Goal: Browse casually: Explore the website without a specific task or goal

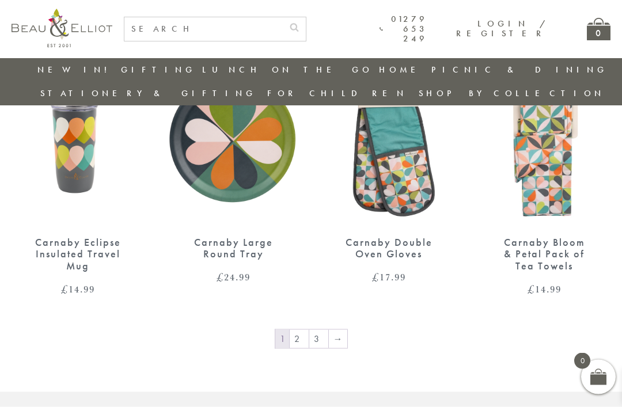
scroll to position [1262, 0]
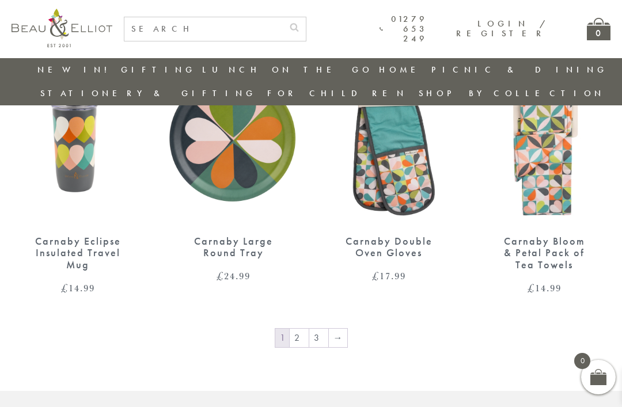
click at [303, 329] on link "2" at bounding box center [299, 338] width 19 height 18
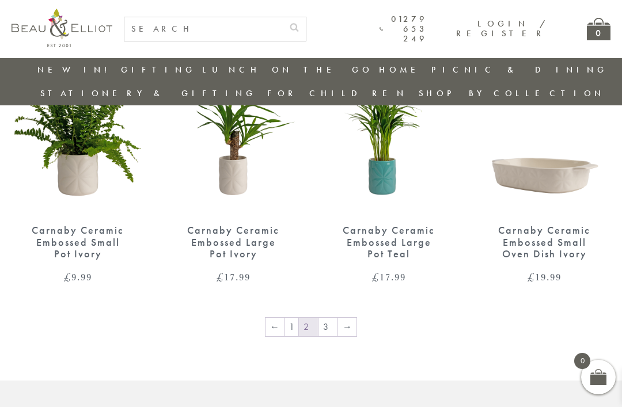
scroll to position [1265, 0]
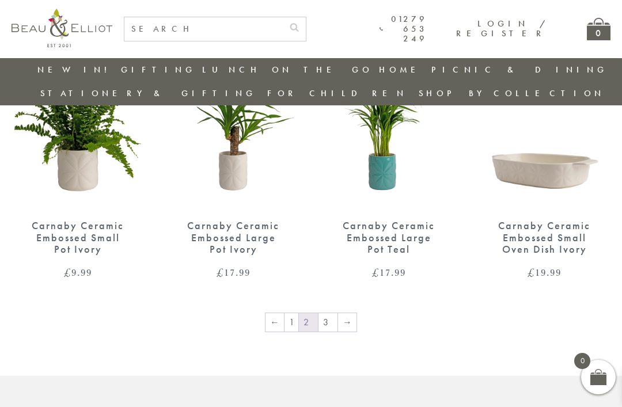
click at [344, 313] on link "→" at bounding box center [347, 322] width 18 height 18
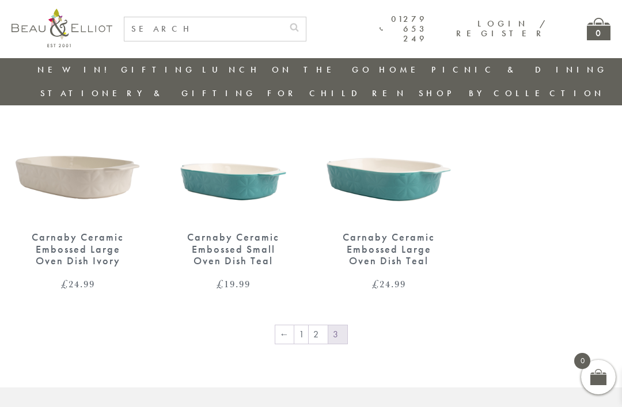
scroll to position [107, 0]
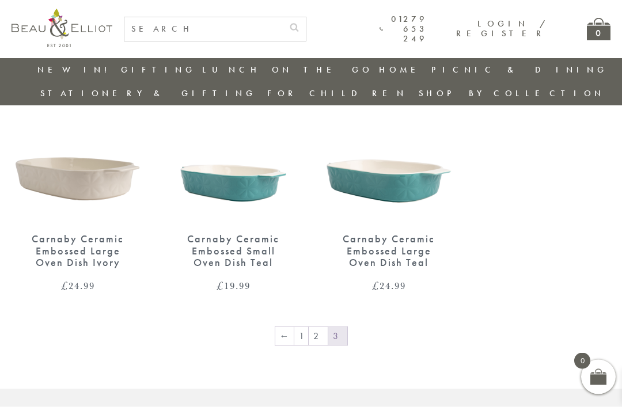
click at [305, 327] on link "1" at bounding box center [301, 336] width 14 height 18
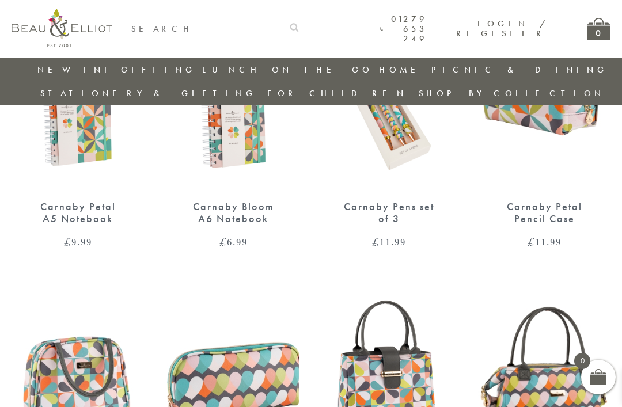
scroll to position [413, 0]
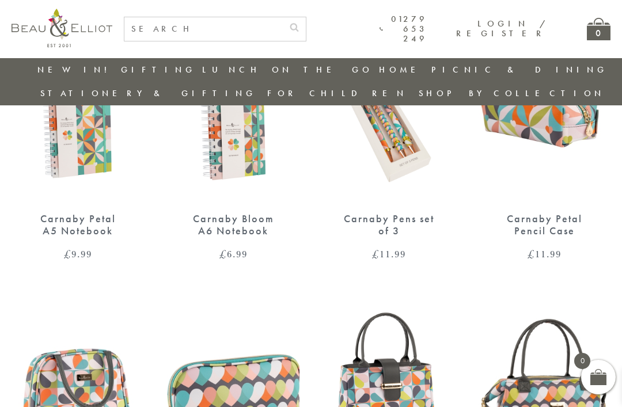
click at [534, 117] on link "[PERSON_NAME]" at bounding box center [482, 122] width 104 height 10
click at [573, 83] on img at bounding box center [544, 116] width 132 height 171
click at [534, 133] on link "[GEOGRAPHIC_DATA] and [GEOGRAPHIC_DATA]" at bounding box center [482, 148] width 104 height 30
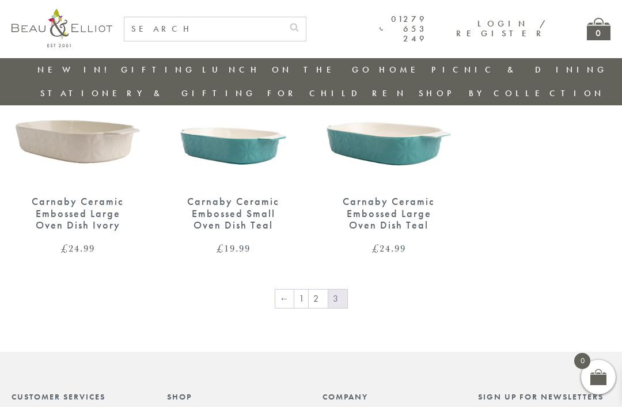
click at [534, 168] on link "[GEOGRAPHIC_DATA]" at bounding box center [482, 173] width 104 height 10
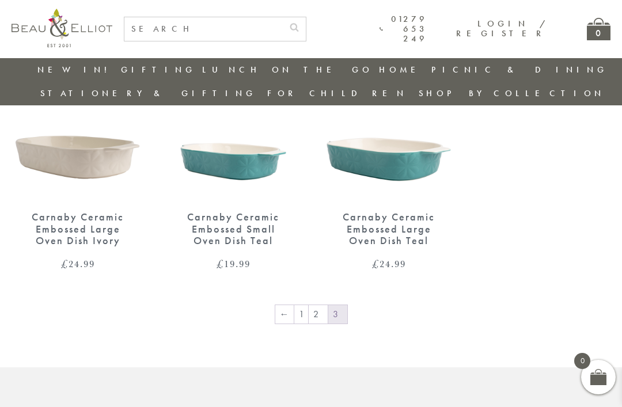
scroll to position [128, 0]
click at [532, 241] on link "[PERSON_NAME]" at bounding box center [482, 246] width 104 height 10
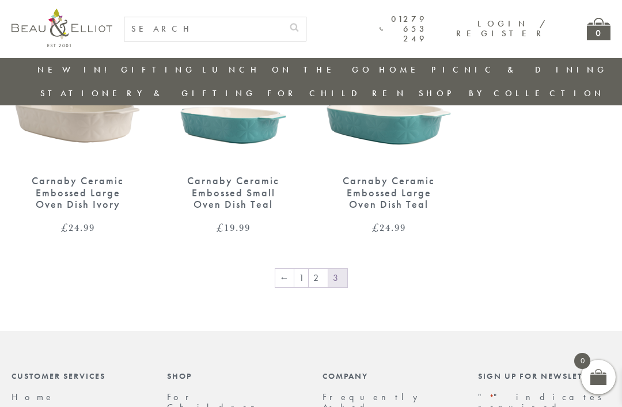
click at [534, 257] on link "Confetti" at bounding box center [482, 262] width 104 height 10
click at [527, 308] on link "Boho" at bounding box center [482, 313] width 104 height 10
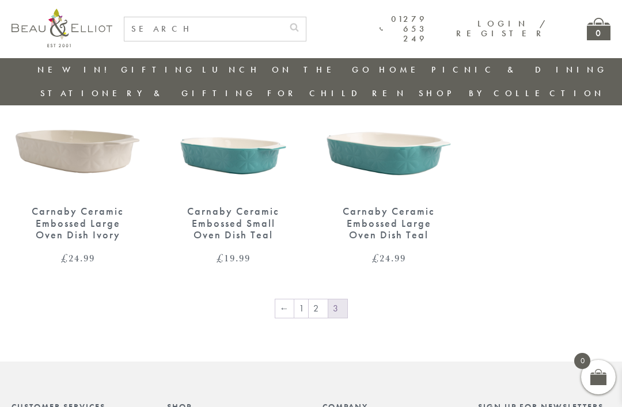
scroll to position [134, 0]
click at [534, 371] on link "Three Rivers" at bounding box center [482, 381] width 104 height 20
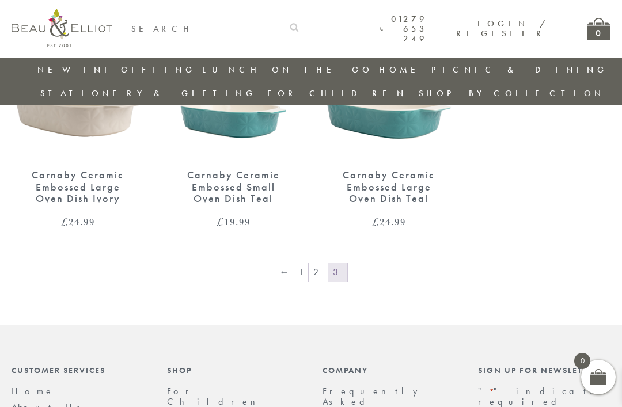
click at [534, 324] on link "[GEOGRAPHIC_DATA]" at bounding box center [482, 329] width 104 height 10
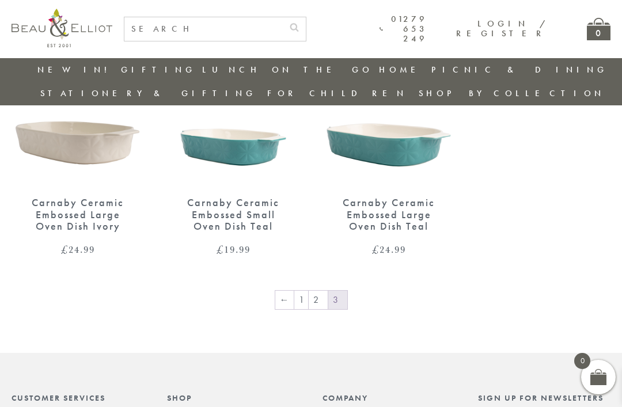
scroll to position [139, 0]
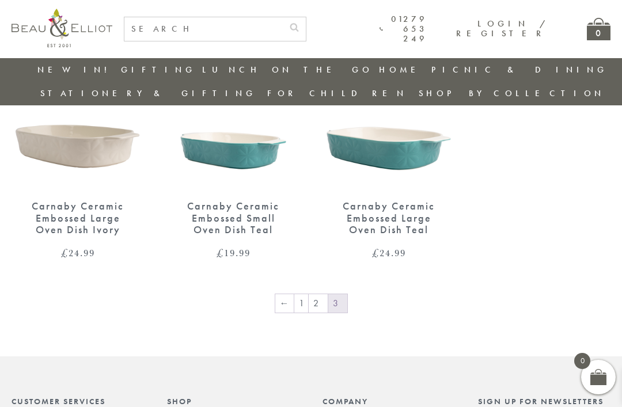
click at [534, 396] on link "Botanicals" at bounding box center [482, 401] width 104 height 10
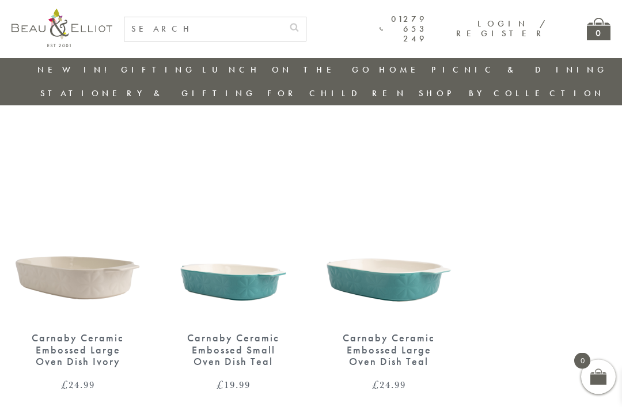
scroll to position [8, 0]
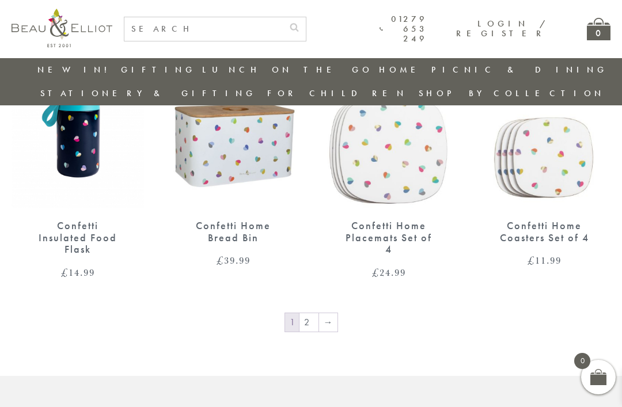
scroll to position [1252, 0]
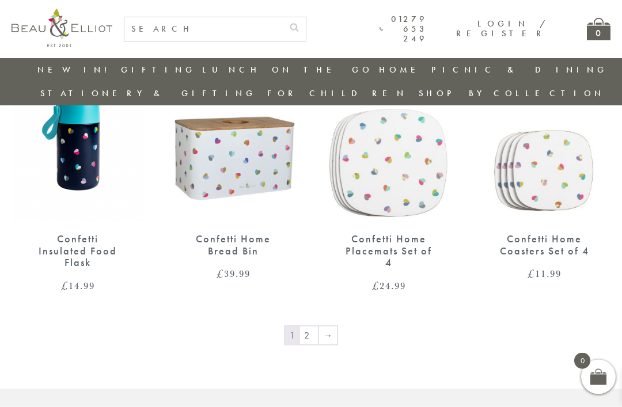
click at [325, 326] on link "→" at bounding box center [328, 335] width 18 height 18
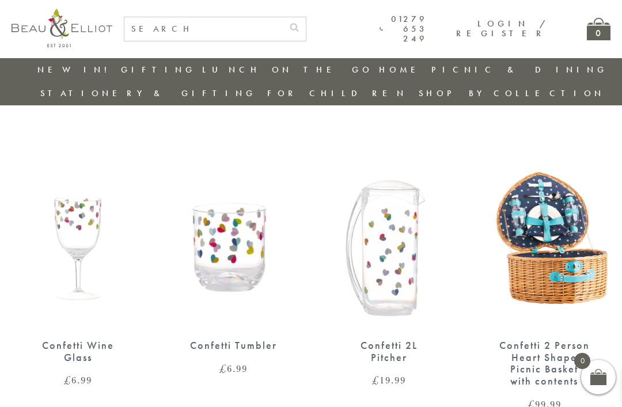
scroll to position [1252, 0]
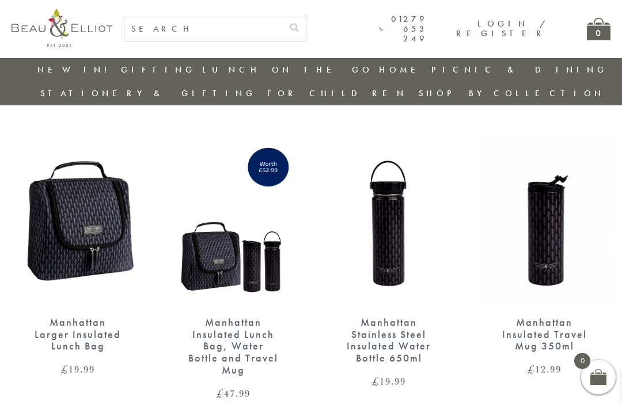
scroll to position [19, 0]
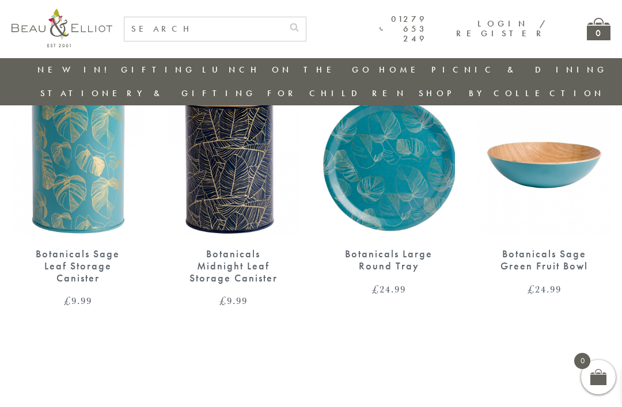
scroll to position [374, 12]
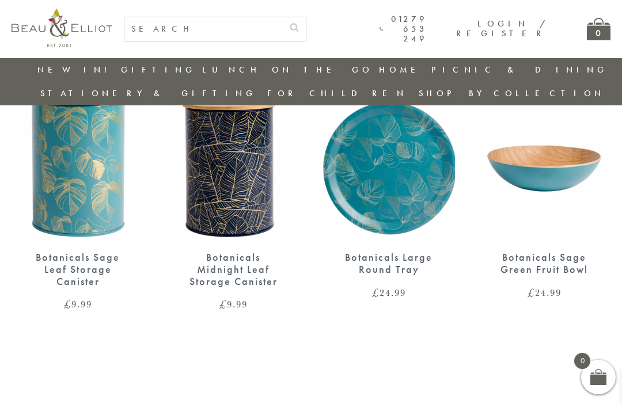
click at [554, 252] on div "Botanicals Sage Green Fruit Bowl" at bounding box center [544, 264] width 92 height 24
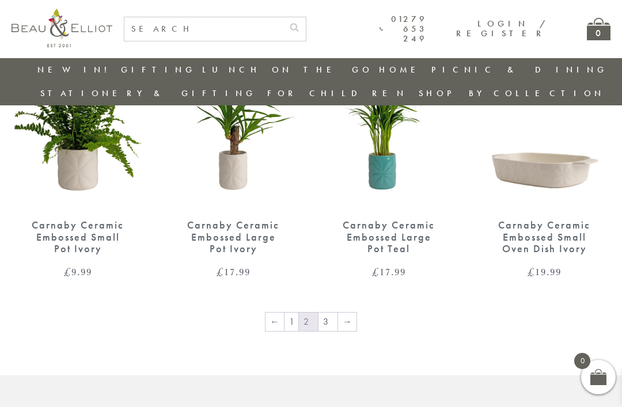
scroll to position [1301, 0]
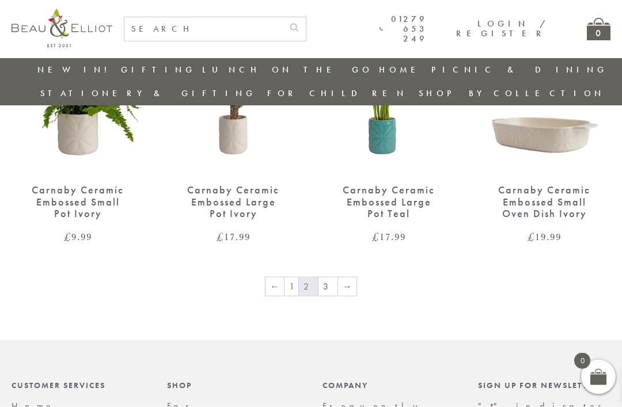
click at [298, 278] on link "1" at bounding box center [291, 287] width 14 height 18
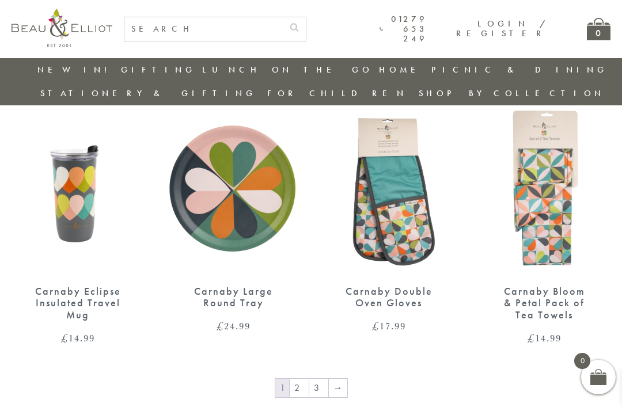
scroll to position [1216, 1]
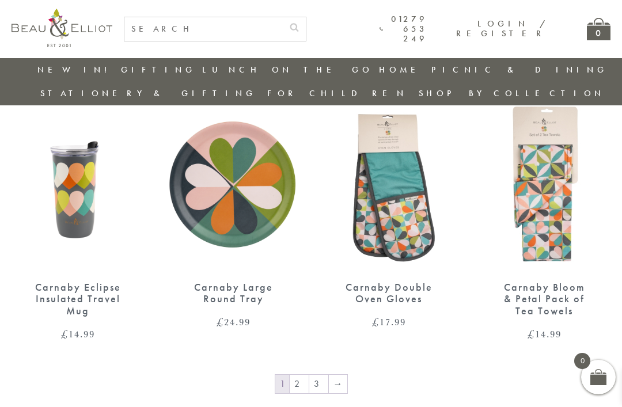
click at [304, 375] on link "2" at bounding box center [299, 384] width 19 height 18
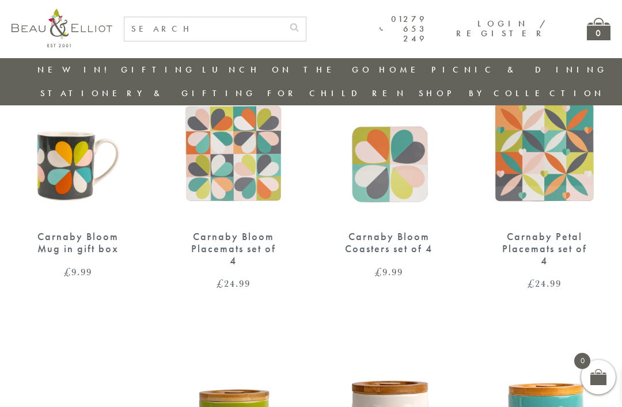
scroll to position [394, 0]
